Goal: Information Seeking & Learning: Learn about a topic

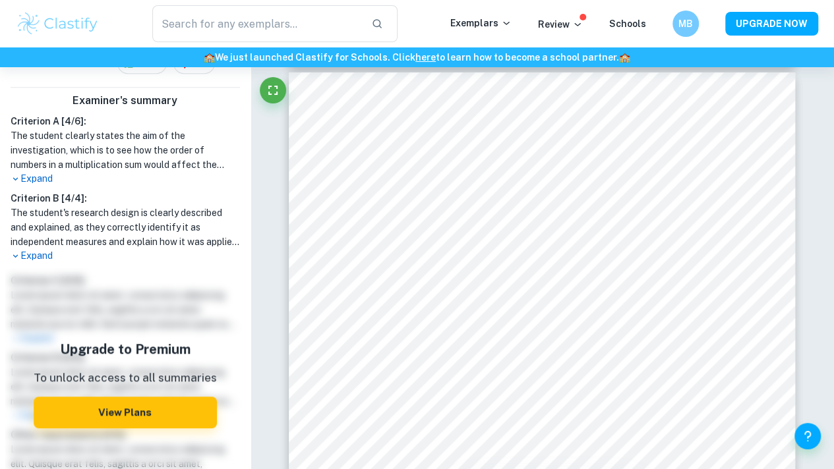
scroll to position [413, 0]
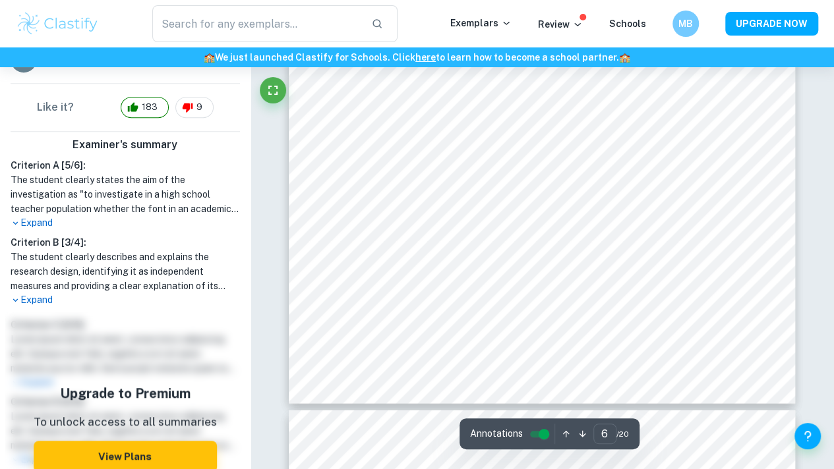
scroll to position [3801, 0]
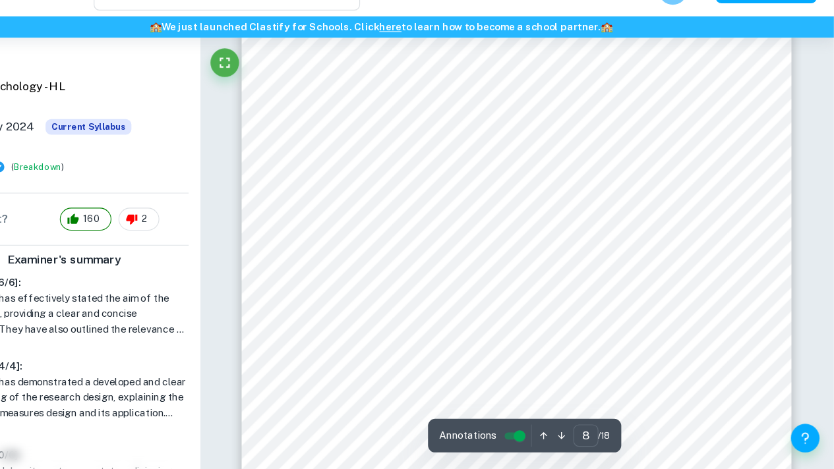
scroll to position [4931, 0]
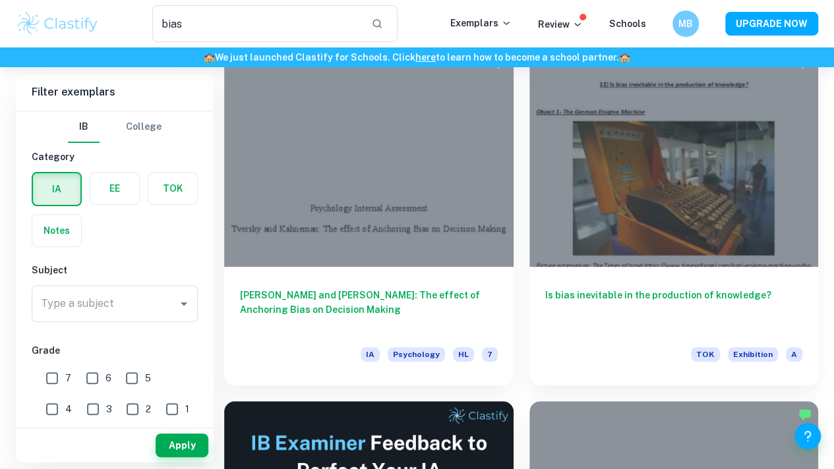
scroll to position [112, 0]
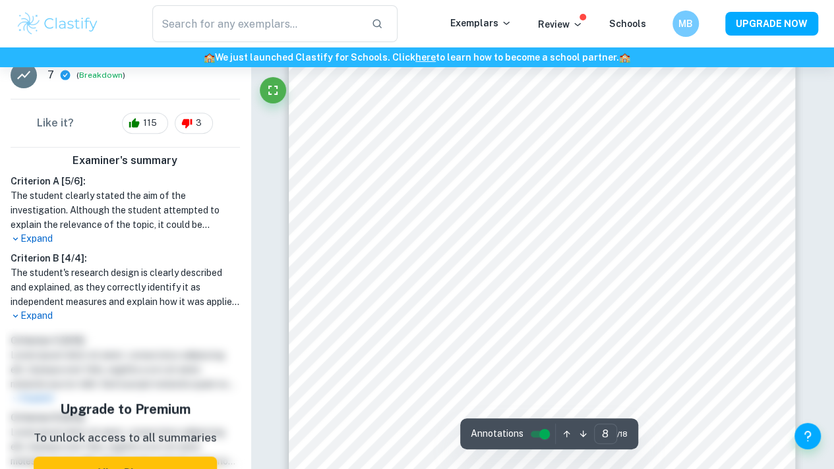
scroll to position [5314, 0]
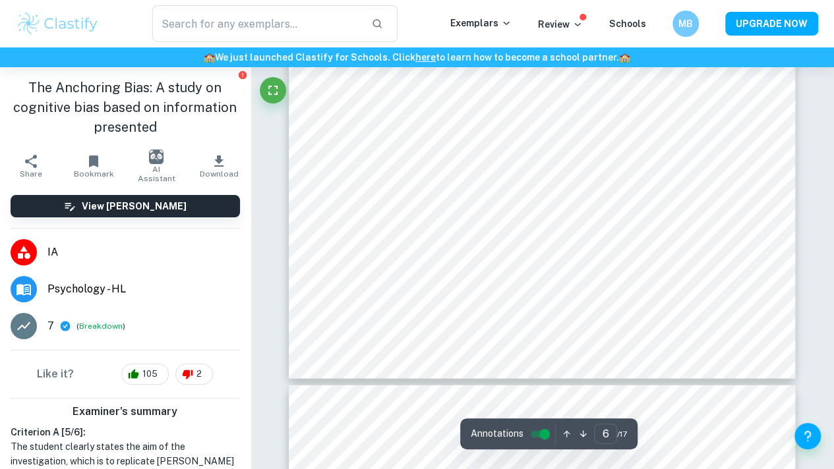
scroll to position [3826, 0]
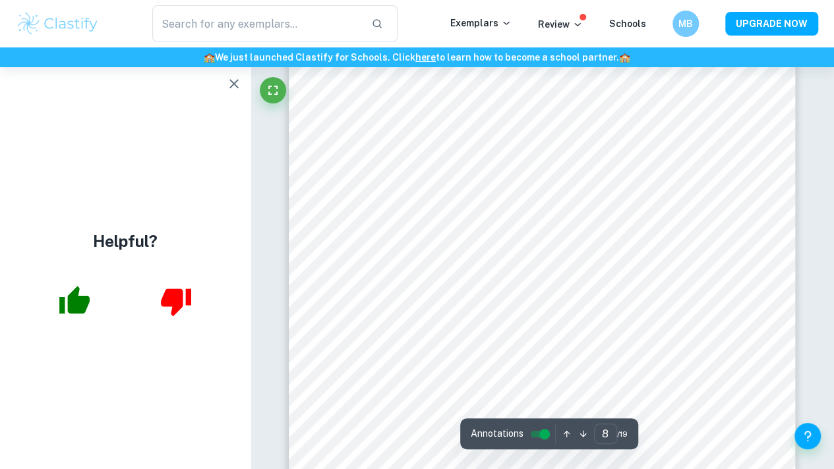
scroll to position [5279, 0]
click at [233, 77] on icon "button" at bounding box center [234, 84] width 16 height 16
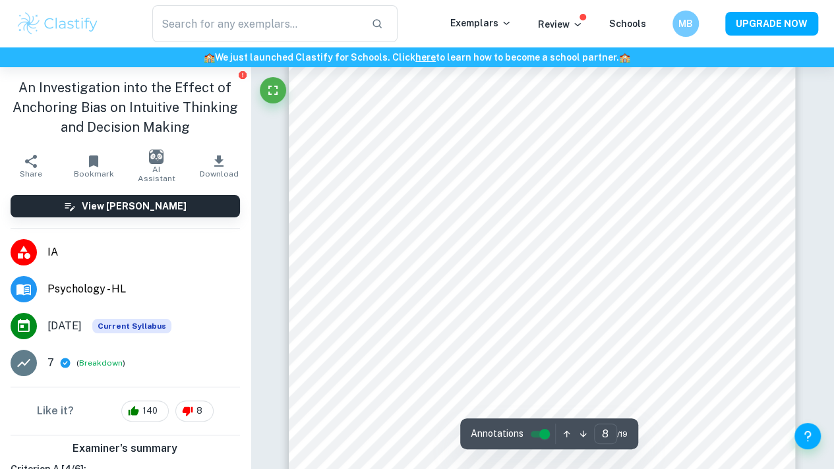
scroll to position [5340, 0]
